Goal: Check status: Check status

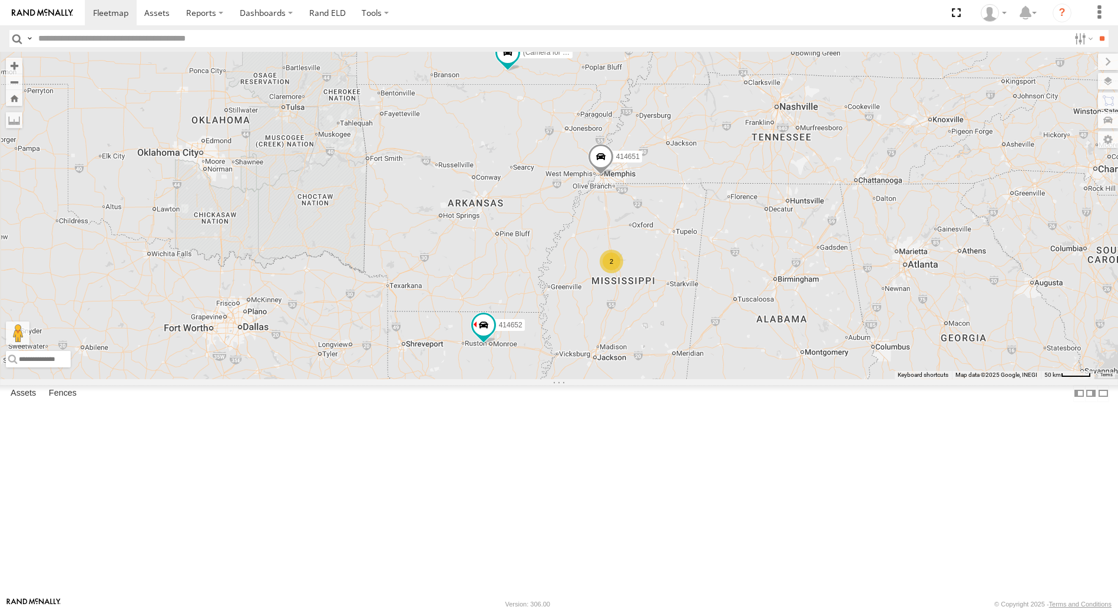
click at [614, 176] on span at bounding box center [601, 160] width 26 height 32
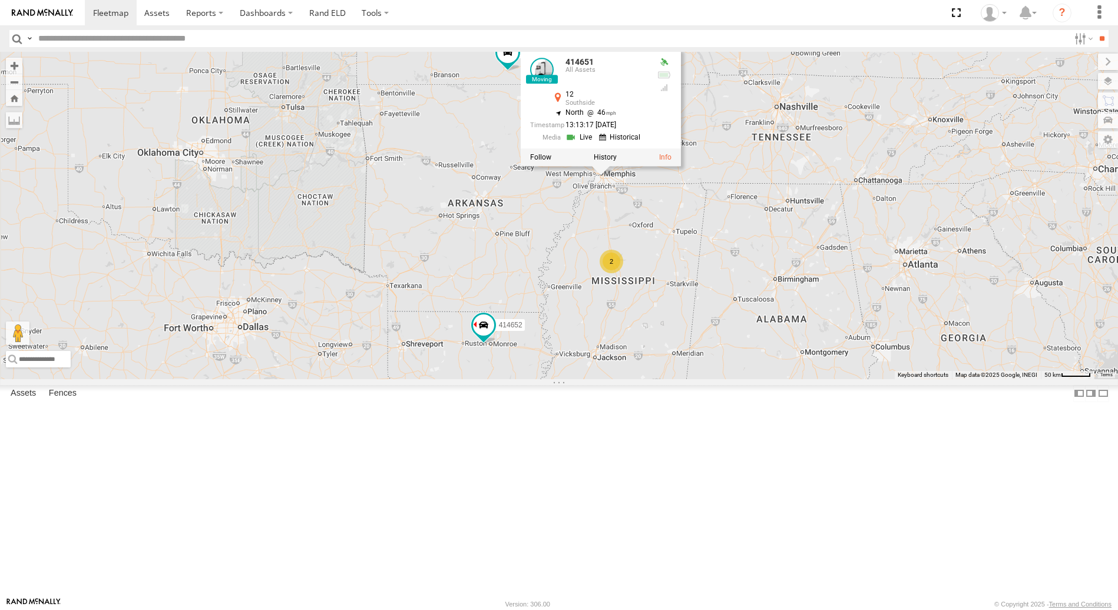
click at [596, 143] on link at bounding box center [581, 137] width 30 height 11
click at [740, 103] on div "414651 414652 (Camera for 361082) 357660104100789 2 414651 All Assets 12 Souths…" at bounding box center [559, 215] width 1118 height 327
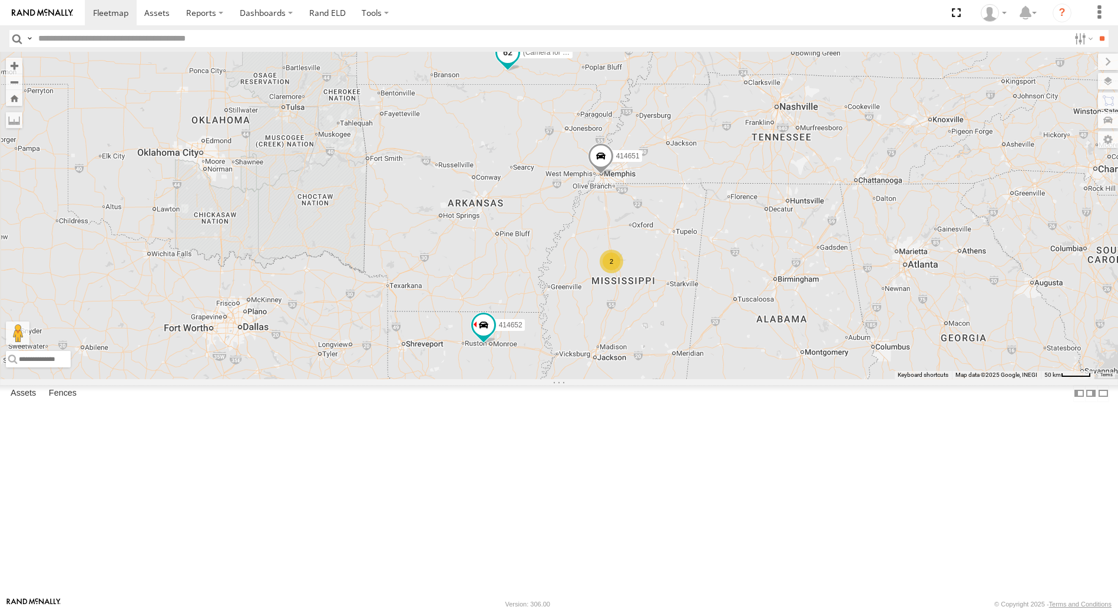
click at [518, 63] on span at bounding box center [507, 52] width 21 height 21
click at [613, 175] on span at bounding box center [600, 159] width 26 height 32
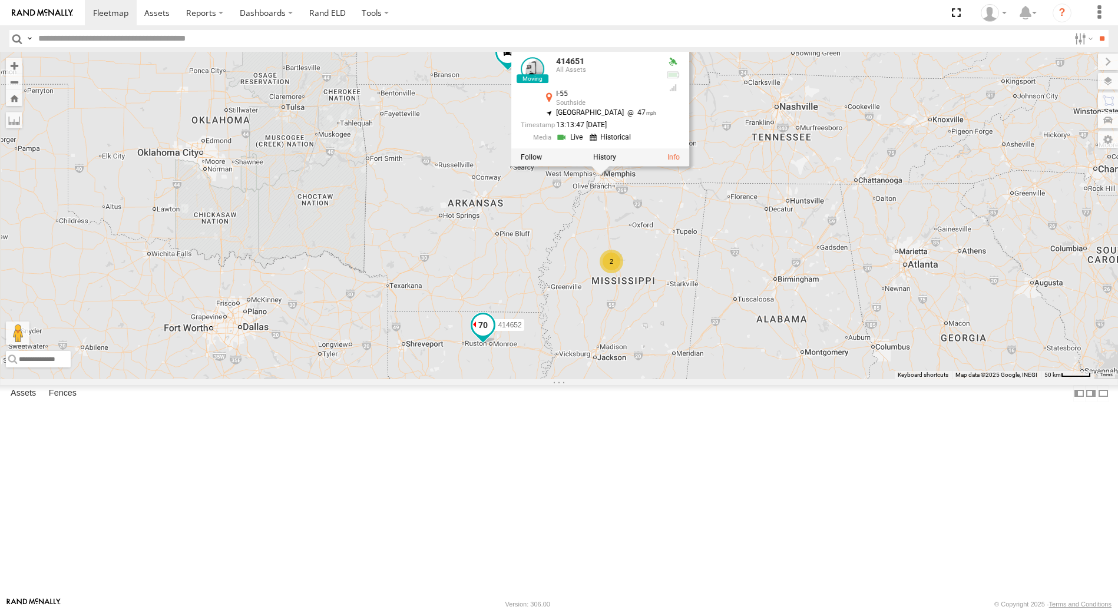
click at [494, 336] on span at bounding box center [482, 325] width 21 height 21
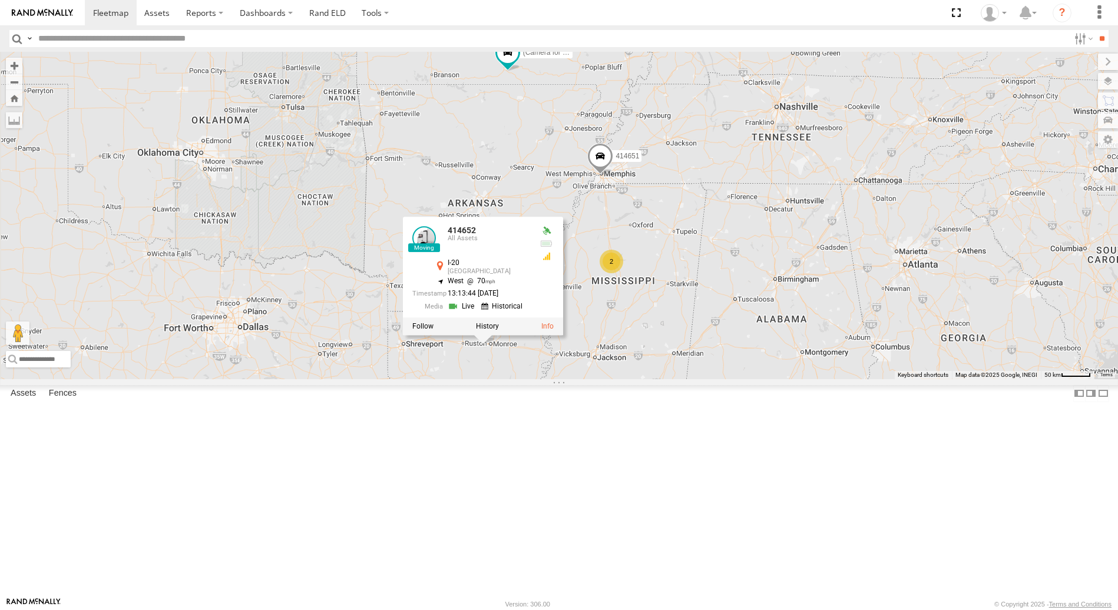
click at [613, 175] on span at bounding box center [600, 159] width 26 height 32
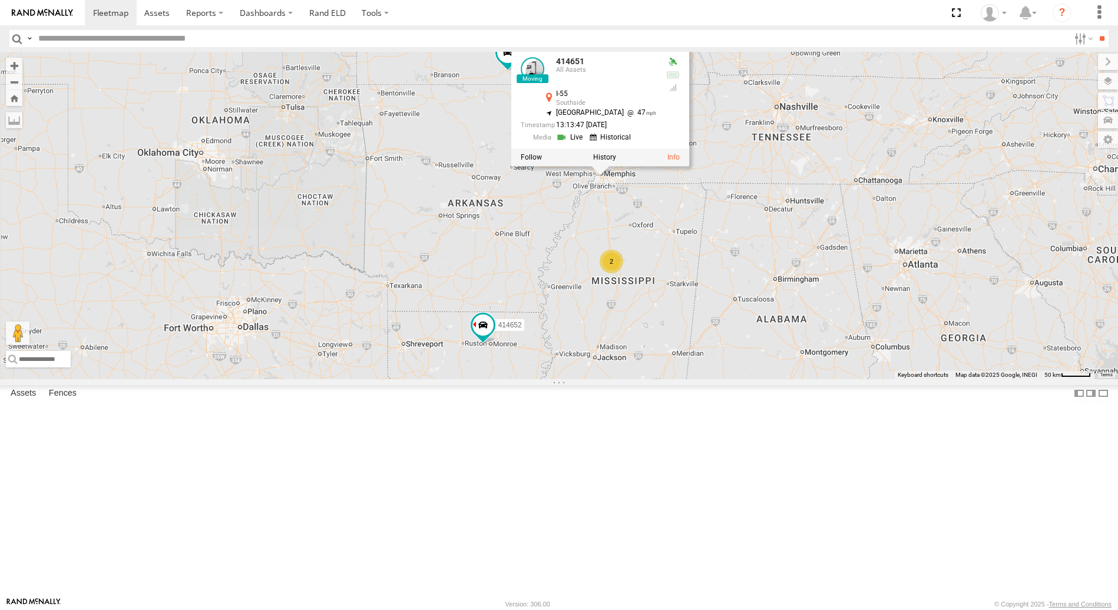
click at [517, 125] on div "414651 414652 (Camera for 361082) 357660104100789 2 414651 All Assets I-55 Sout…" at bounding box center [559, 215] width 1118 height 327
click at [1004, 379] on div "414651 414652 (Camera for 361082) 357660104100789 2 414651 All Assets I-55 Sout…" at bounding box center [559, 215] width 1118 height 327
